Goal: Task Accomplishment & Management: Complete application form

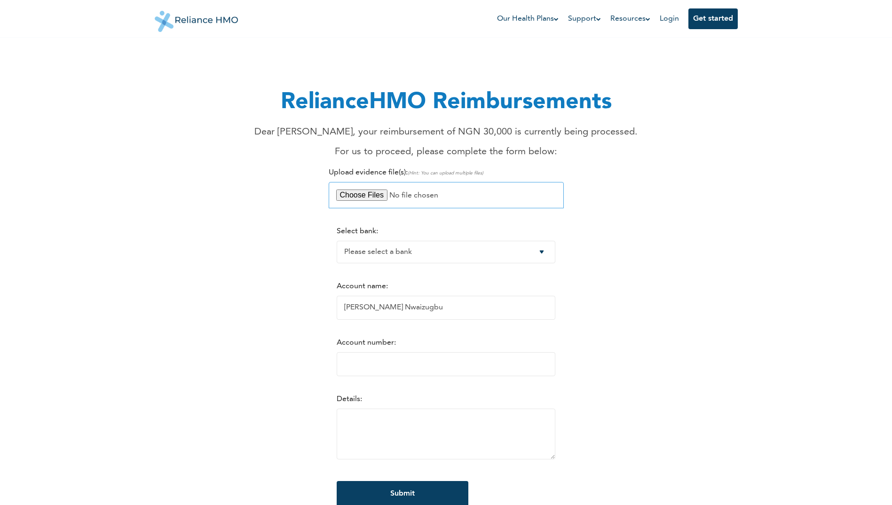
click at [366, 196] on input "file" at bounding box center [446, 195] width 235 height 26
type input "C:\fakepath\FCDC Receipt.pdf"
click at [437, 254] on select "Please select a bank Access Bank Plc. Citibank Nigeria Limited Access Bank (Dia…" at bounding box center [446, 252] width 219 height 23
select select "15"
click at [337, 241] on select "Please select a bank Access Bank Plc. Citibank Nigeria Limited Access Bank (Dia…" at bounding box center [446, 252] width 219 height 23
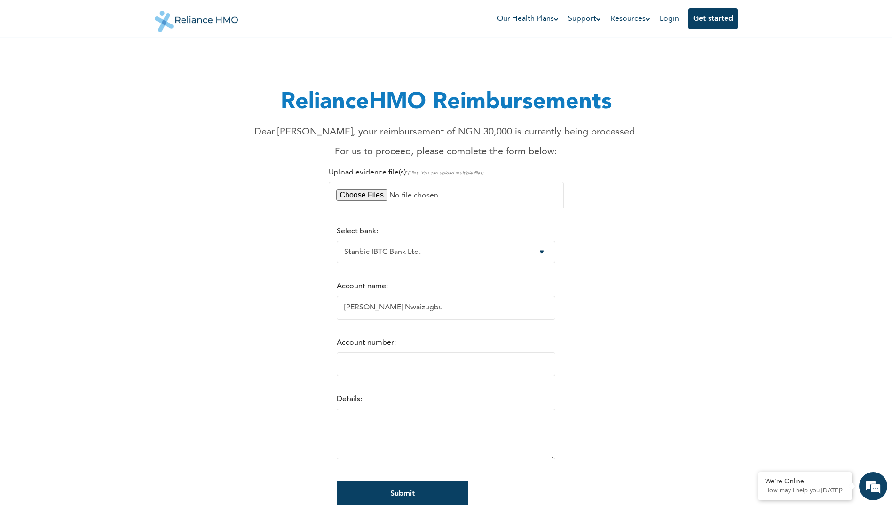
scroll to position [47, 0]
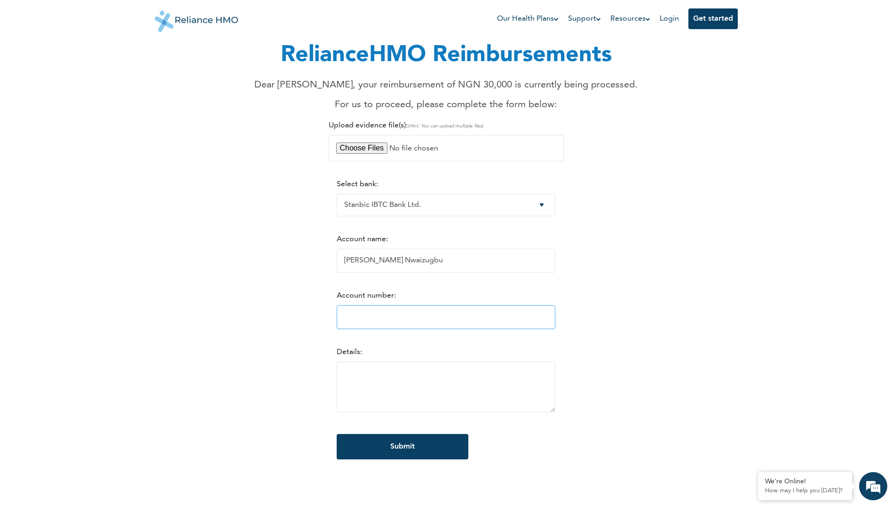
click at [412, 318] on input "Account number:" at bounding box center [446, 317] width 219 height 24
type input "0016868761"
click at [365, 388] on textarea at bounding box center [446, 387] width 219 height 51
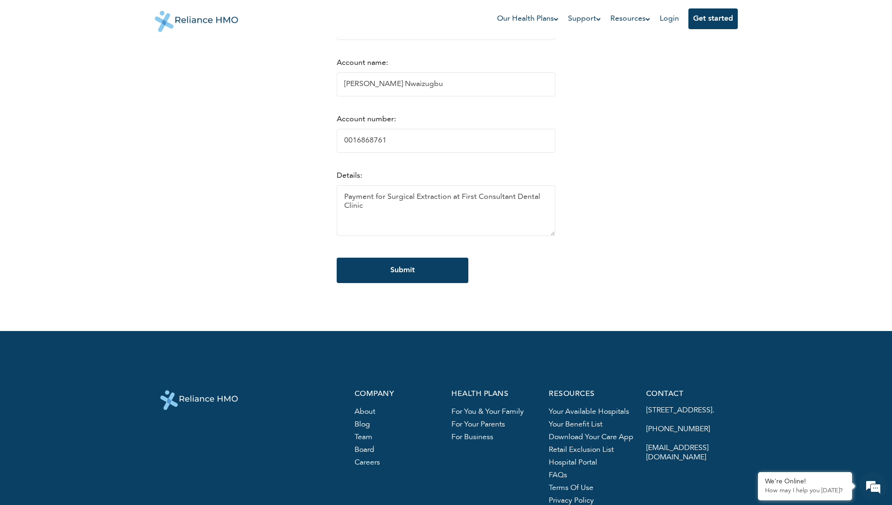
scroll to position [235, 0]
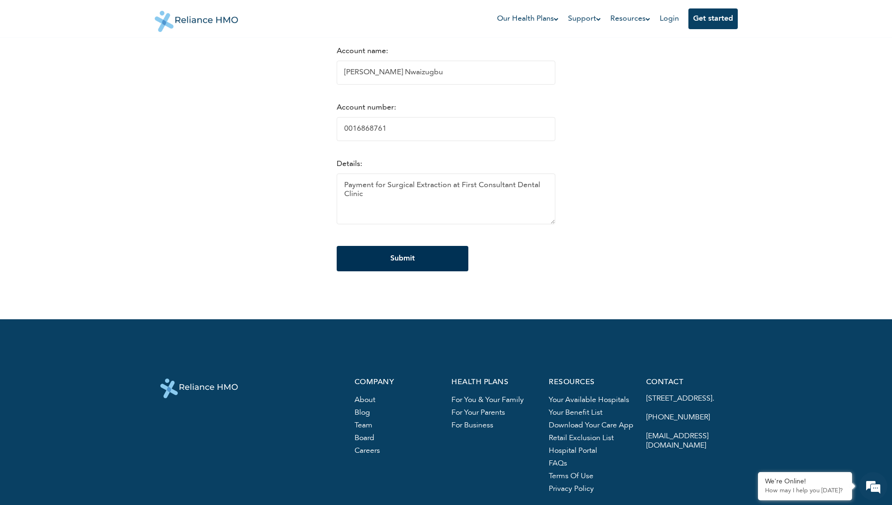
type textarea "Payment for Surgical Extraction at First Consultant Dental Clinic"
click at [398, 264] on input "Submit" at bounding box center [403, 258] width 132 height 25
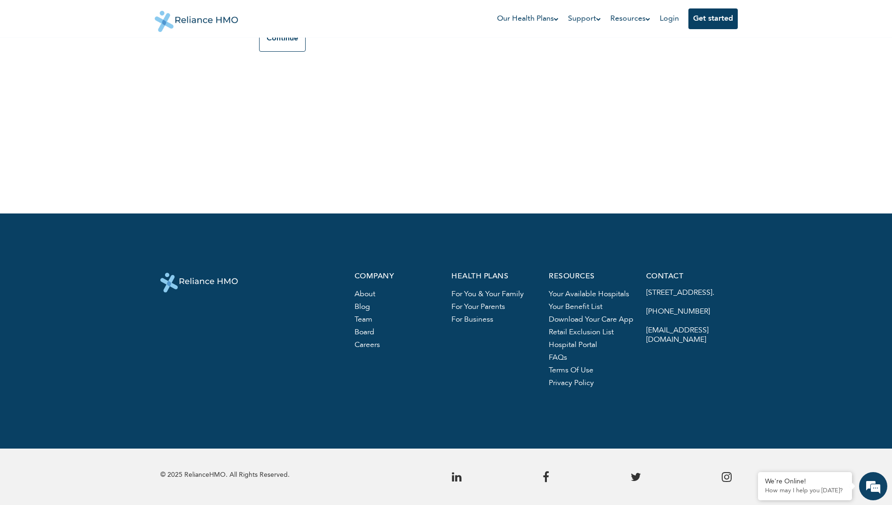
scroll to position [0, 0]
